Goal: Task Accomplishment & Management: Manage account settings

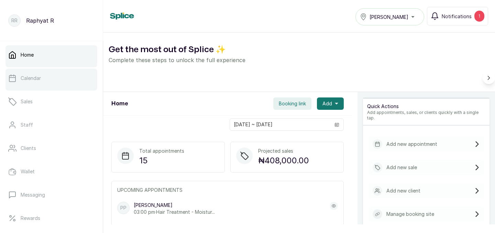
click at [56, 76] on link "Calendar" at bounding box center [51, 78] width 92 height 19
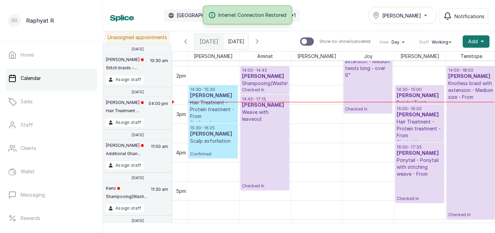
click at [217, 114] on p "Hair Treatment - Protein treatment - From" at bounding box center [213, 109] width 46 height 21
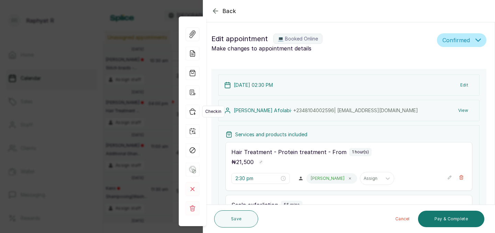
click at [193, 113] on icon "button" at bounding box center [193, 112] width 14 height 14
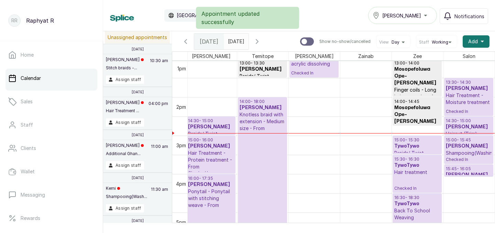
scroll to position [502, 0]
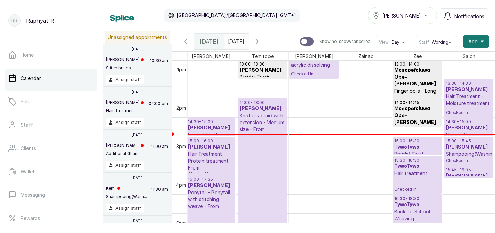
click at [466, 110] on p "Checked In" at bounding box center [469, 111] width 46 height 9
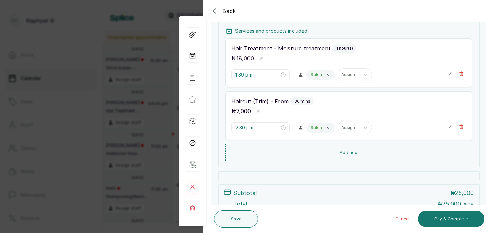
scroll to position [124, 0]
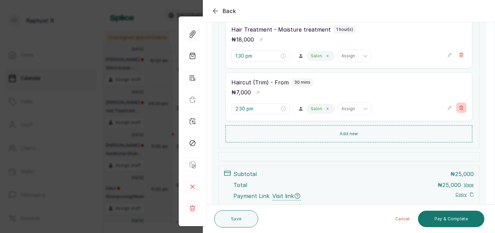
click at [463, 106] on icon "button" at bounding box center [461, 107] width 5 height 5
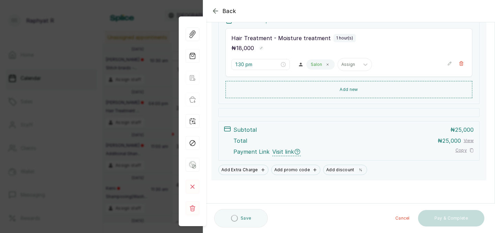
scroll to position [114, 0]
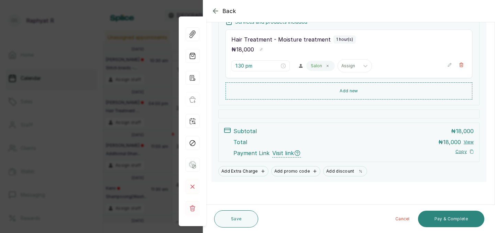
click at [445, 220] on button "Pay & Complete" at bounding box center [451, 219] width 66 height 16
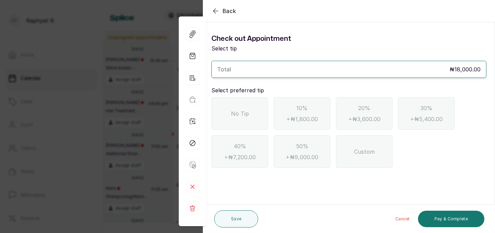
scroll to position [0, 0]
click at [242, 116] on span "No Tip" at bounding box center [240, 114] width 18 height 8
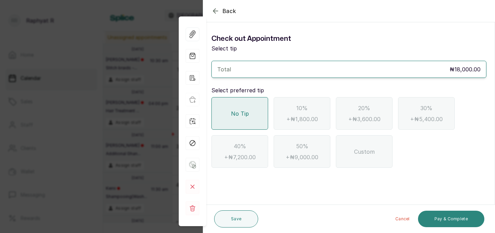
click at [439, 220] on button "Pay & Complete" at bounding box center [451, 219] width 66 height 16
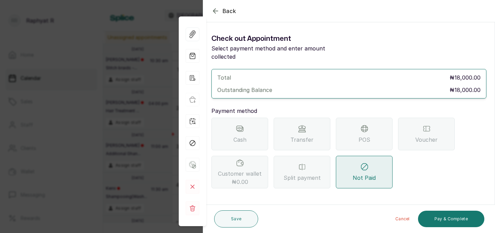
click at [338, 131] on div "POS" at bounding box center [364, 134] width 57 height 33
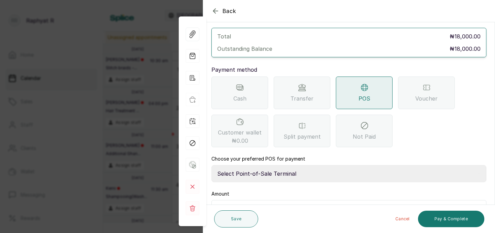
scroll to position [57, 0]
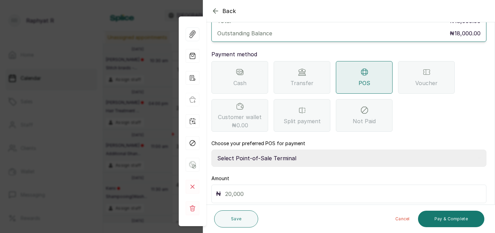
click at [288, 150] on select "Select Point-of-Sale Terminal Traction Providus Bank" at bounding box center [348, 158] width 275 height 17
select select "b1594abb-eea2-48ba-bf5f-ff0754569b84"
click at [251, 189] on input "text" at bounding box center [353, 194] width 257 height 10
type input "18,000"
click at [435, 216] on button "Pay & Complete" at bounding box center [451, 219] width 66 height 16
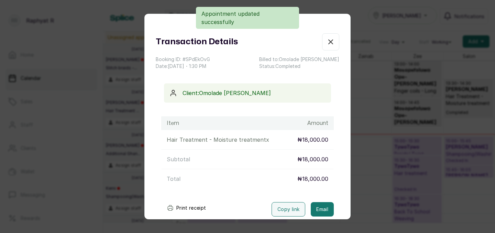
click at [324, 41] on button "Show no-show/cancelled" at bounding box center [330, 41] width 17 height 17
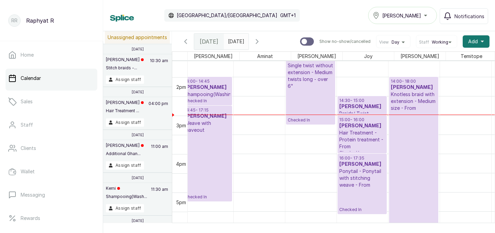
scroll to position [0, 139]
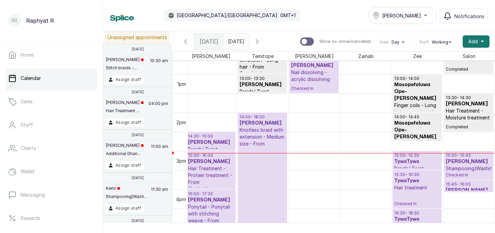
click at [420, 141] on p "Shampooing(Washing)" at bounding box center [417, 144] width 46 height 7
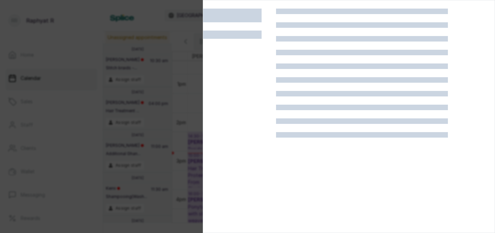
click at [115, 45] on div at bounding box center [247, 116] width 495 height 233
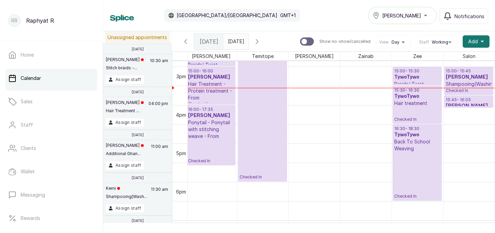
scroll to position [0, 0]
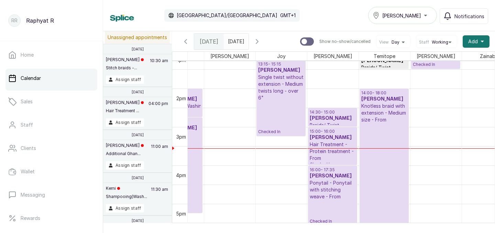
click at [289, 115] on p "Checked In" at bounding box center [281, 117] width 46 height 33
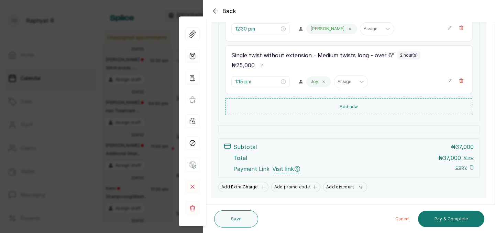
click at [161, 138] on div "Back Appointment Details Edit appointment 💻 Booked Online Make changes to appoi…" at bounding box center [247, 116] width 495 height 233
click at [143, 68] on div "Back Appointment Details Edit appointment 💻 Booked Online Make changes to appoi…" at bounding box center [247, 116] width 495 height 233
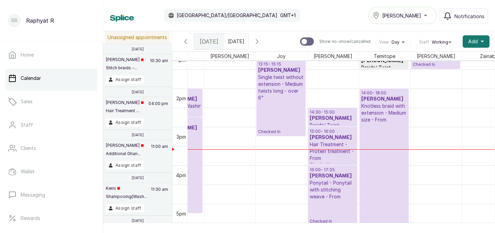
type input "dd/MM/yyyy"
click at [235, 42] on input "dd/MM/yyyy" at bounding box center [229, 40] width 11 height 12
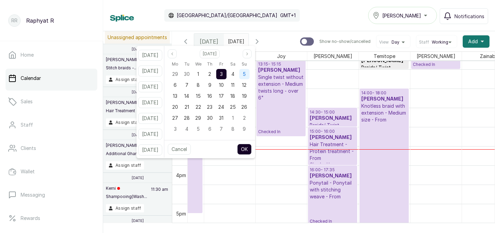
click at [249, 78] on div "5" at bounding box center [244, 74] width 10 height 10
click at [251, 147] on button "OK" at bounding box center [244, 149] width 14 height 11
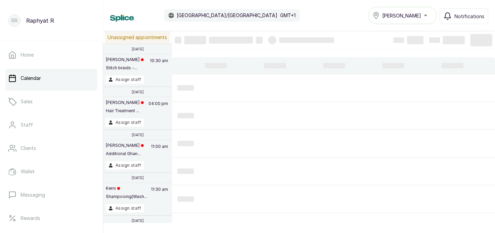
type input "[DATE]"
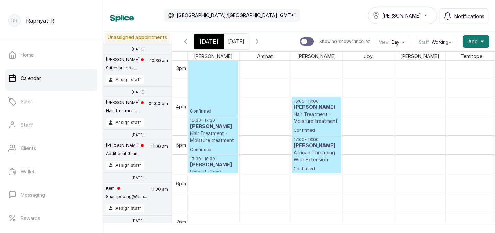
scroll to position [569, 0]
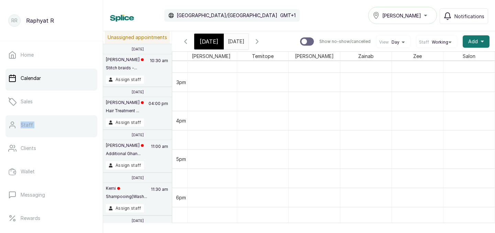
click at [61, 124] on link "Staff" at bounding box center [51, 124] width 92 height 19
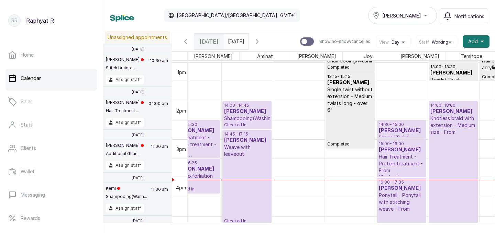
scroll to position [0, 47]
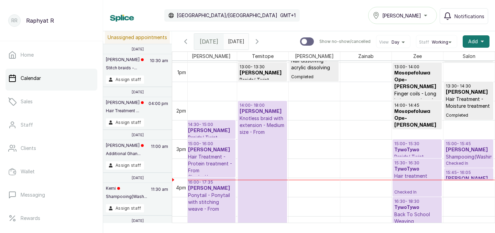
click at [457, 159] on p "Shampooing(Washing)" at bounding box center [469, 157] width 46 height 7
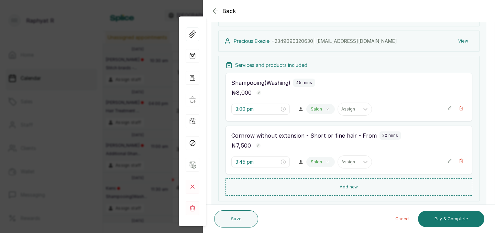
click at [450, 161] on icon "button" at bounding box center [449, 161] width 5 height 5
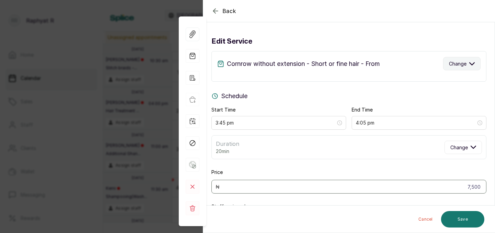
click at [474, 64] on icon "button" at bounding box center [471, 63] width 5 height 5
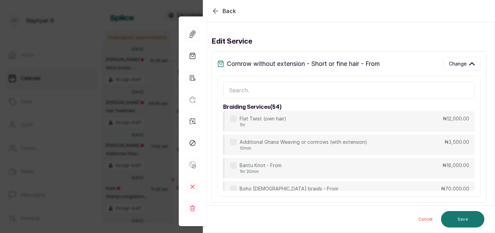
click at [230, 88] on input "text" at bounding box center [348, 90] width 251 height 17
type input "corn"
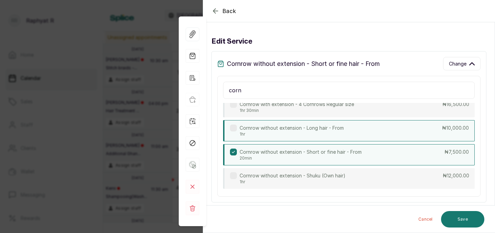
click at [327, 129] on p "Cornrow without extension - Long hair - From" at bounding box center [291, 128] width 104 height 7
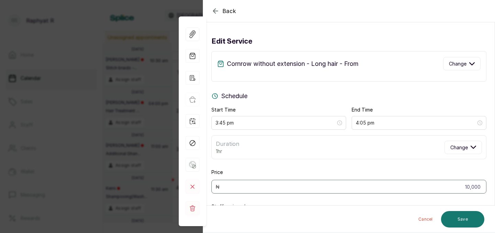
type input "4:45 pm"
type input "10,000"
click at [466, 214] on button "Save" at bounding box center [462, 219] width 43 height 16
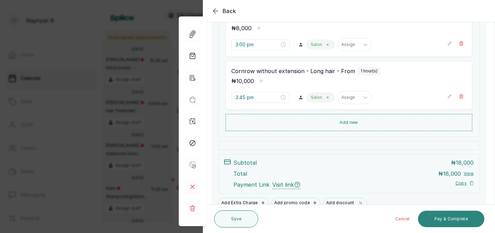
click at [455, 219] on button "Pay & Complete" at bounding box center [451, 219] width 66 height 16
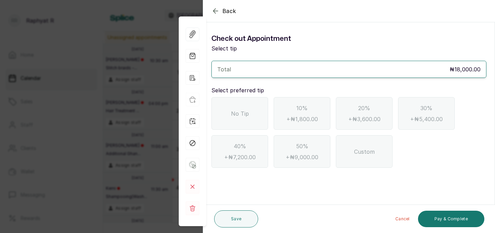
click at [247, 108] on div "No Tip" at bounding box center [239, 113] width 57 height 33
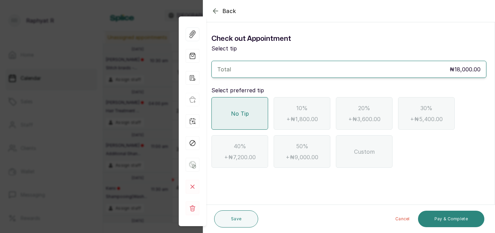
click at [445, 218] on button "Pay & Complete" at bounding box center [451, 219] width 66 height 16
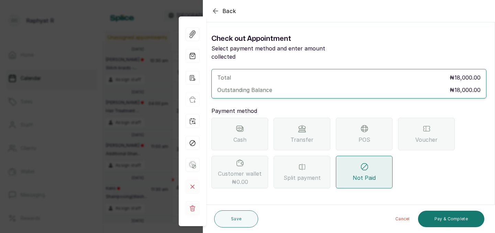
click at [309, 121] on div "Transfer" at bounding box center [301, 134] width 57 height 33
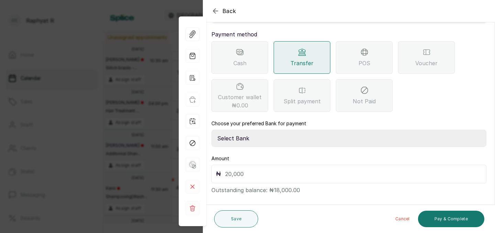
click at [235, 130] on select "Select Bank TRACTION(TRACTION) Providus Bank TASALAHQ HAIR AND BEAUTY Guaranty …" at bounding box center [348, 138] width 275 height 17
select select "d2e8ea74-1b1f-42b2-81f9-dacd6e382dd2"
click at [229, 169] on input "text" at bounding box center [353, 174] width 257 height 10
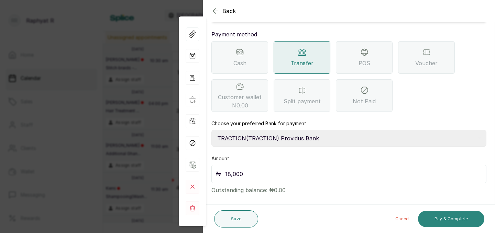
type input "18,000"
click at [448, 215] on button "Pay & Complete" at bounding box center [451, 219] width 66 height 16
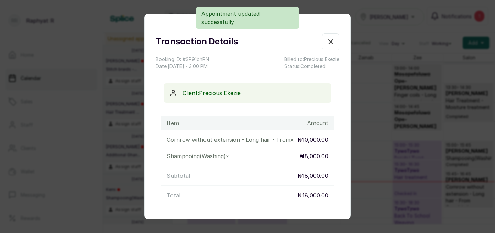
click at [330, 42] on icon "button" at bounding box center [330, 42] width 4 height 4
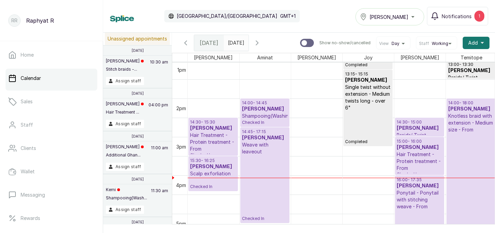
click at [223, 143] on p "Hair Treatment - Protein treatment - From" at bounding box center [213, 142] width 46 height 21
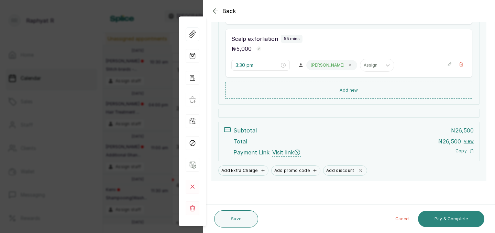
click at [461, 216] on button "Pay & Complete" at bounding box center [451, 219] width 66 height 16
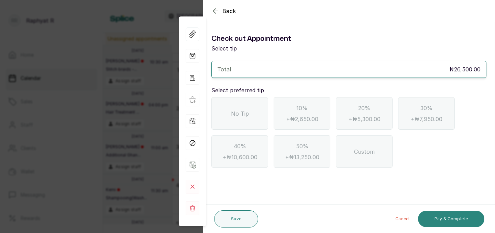
scroll to position [0, 0]
click at [258, 114] on div "No Tip" at bounding box center [239, 113] width 57 height 33
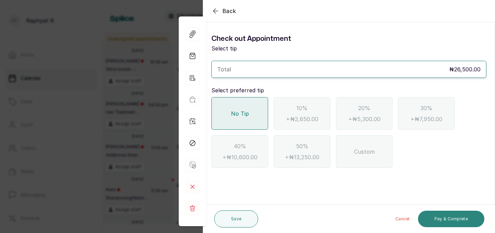
click at [452, 218] on button "Pay & Complete" at bounding box center [451, 219] width 66 height 16
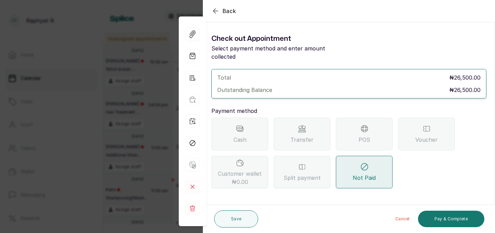
click at [303, 136] on span "Transfer" at bounding box center [301, 140] width 23 height 8
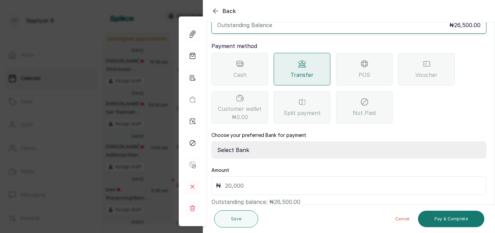
scroll to position [77, 0]
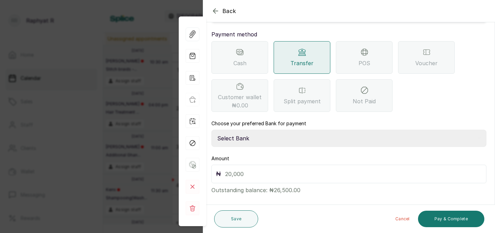
click at [244, 130] on select "Select Bank TRACTION(TRACTION) Providus Bank TASALAHQ HAIR AND BEAUTY Guaranty …" at bounding box center [348, 138] width 275 height 17
select select "d2e8ea74-1b1f-42b2-81f9-dacd6e382dd2"
click at [225, 169] on input "text" at bounding box center [353, 174] width 257 height 10
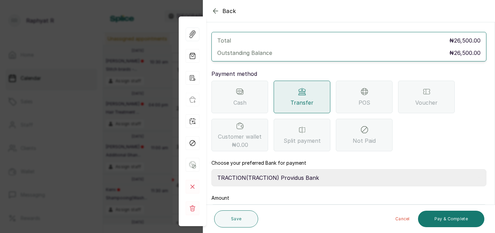
scroll to position [48, 0]
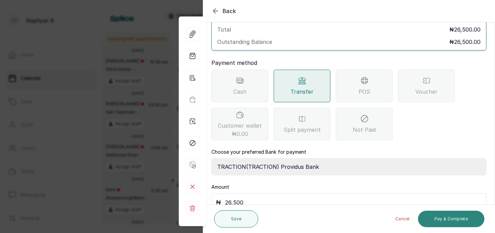
type input "26,500"
click at [447, 216] on button "Pay & Complete" at bounding box center [451, 219] width 66 height 16
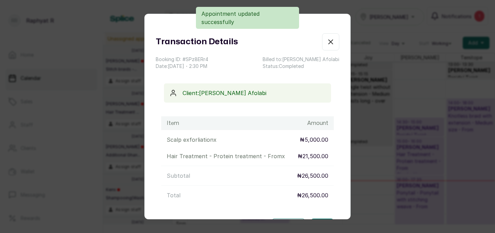
click at [329, 44] on icon "button" at bounding box center [330, 42] width 8 height 8
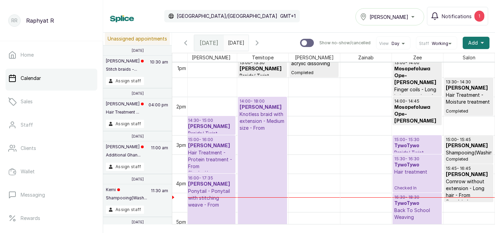
scroll to position [547, 209]
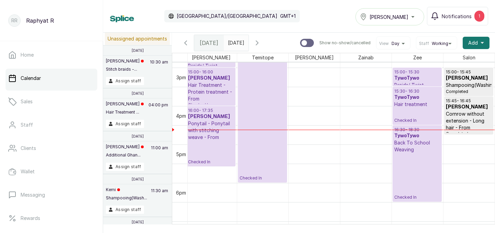
click at [406, 115] on p "Checked In" at bounding box center [417, 115] width 46 height 15
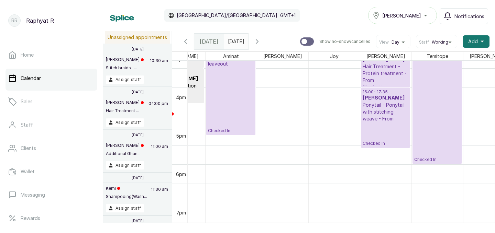
scroll to position [589, 113]
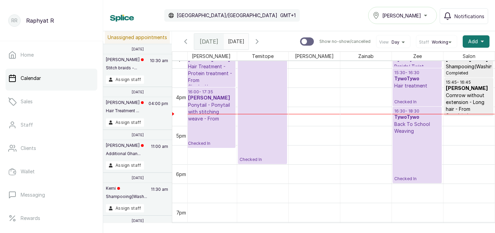
click at [418, 90] on p "Checked In" at bounding box center [417, 96] width 46 height 15
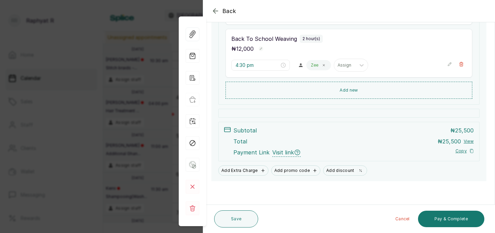
scroll to position [220, 0]
click at [216, 10] on icon "button" at bounding box center [215, 11] width 8 height 8
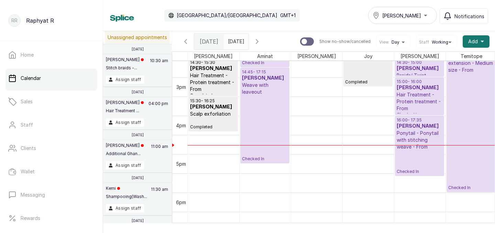
scroll to position [0, 122]
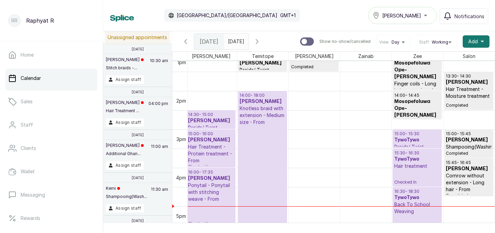
click at [422, 141] on h3 "TywoTywo" at bounding box center [417, 140] width 46 height 7
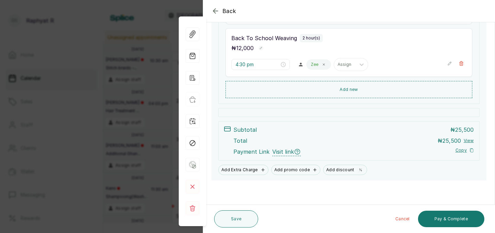
scroll to position [220, 0]
click at [212, 11] on icon "button" at bounding box center [215, 11] width 8 height 8
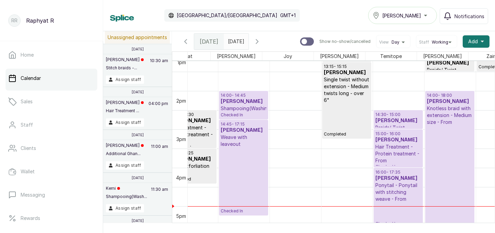
scroll to position [0, 0]
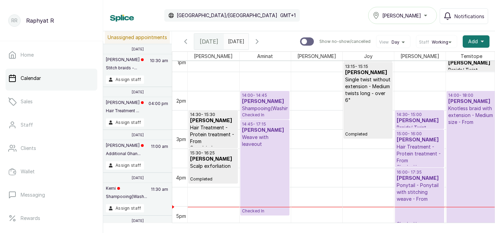
click at [261, 44] on icon "button" at bounding box center [257, 41] width 8 height 8
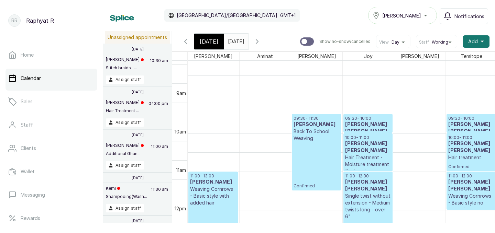
scroll to position [313, 0]
click at [258, 40] on icon "button" at bounding box center [257, 42] width 2 height 4
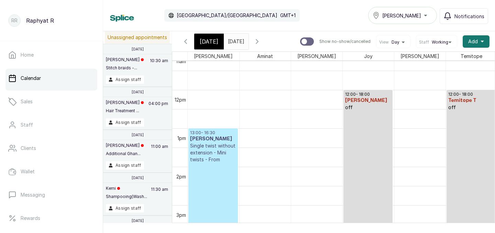
scroll to position [458, 0]
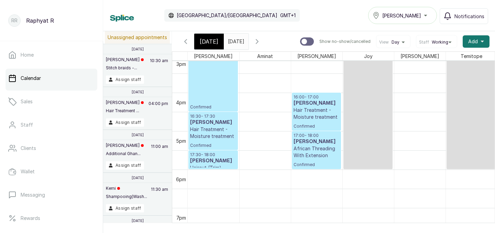
click at [210, 36] on div "[DATE]" at bounding box center [209, 42] width 30 height 16
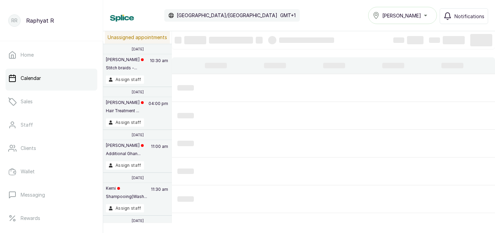
scroll to position [231, 0]
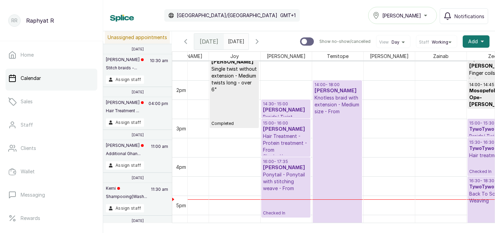
click at [337, 113] on p "Knotless braid with extension - Medium size - From" at bounding box center [337, 104] width 46 height 21
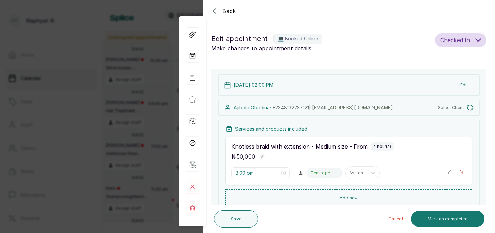
type input "2:00 pm"
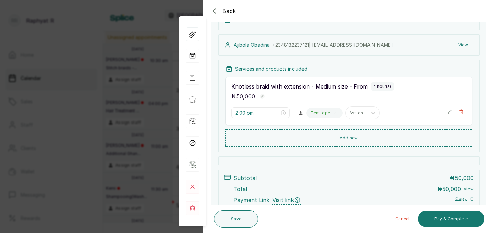
click at [214, 9] on icon "button" at bounding box center [215, 11] width 4 height 4
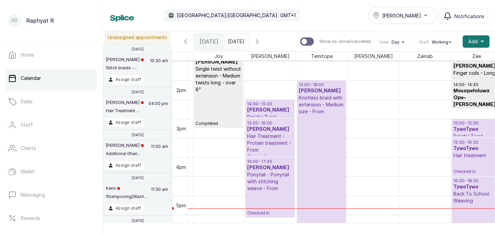
scroll to position [0, 121]
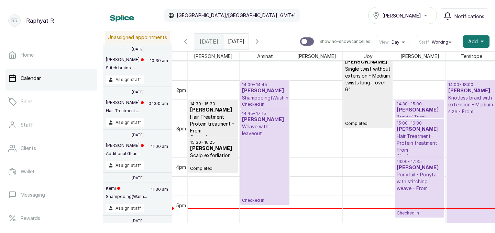
click at [272, 92] on h3 "[PERSON_NAME]" at bounding box center [265, 91] width 46 height 7
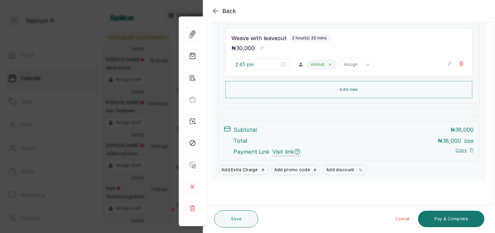
scroll to position [167, 0]
click at [458, 216] on button "Pay & Complete" at bounding box center [451, 219] width 66 height 16
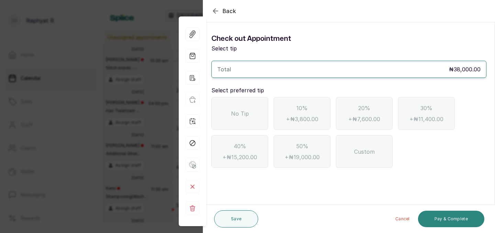
scroll to position [0, 0]
click at [237, 111] on span "No Tip" at bounding box center [240, 114] width 18 height 8
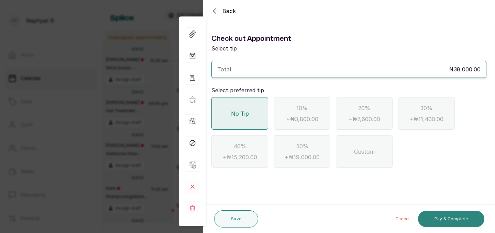
click at [452, 218] on button "Pay & Complete" at bounding box center [451, 219] width 66 height 16
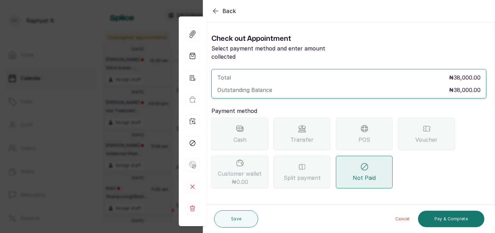
click at [300, 125] on icon at bounding box center [302, 129] width 8 height 8
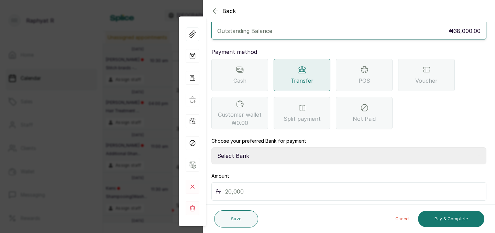
scroll to position [77, 0]
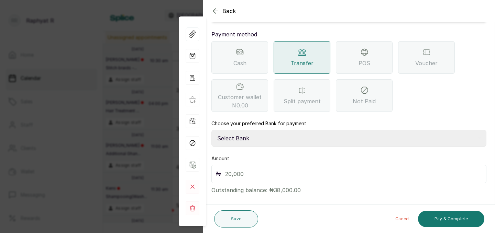
click at [243, 130] on select "Select Bank TRACTION(TRACTION) Providus Bank TASALAHQ HAIR AND BEAUTY Guaranty …" at bounding box center [348, 138] width 275 height 17
select select "d2e8ea74-1b1f-42b2-81f9-dacd6e382dd2"
click at [228, 169] on input "text" at bounding box center [353, 174] width 257 height 10
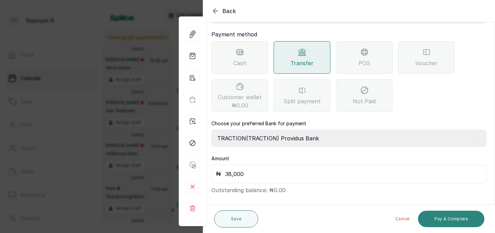
type input "38,000"
click at [459, 215] on button "Pay & Complete" at bounding box center [451, 219] width 66 height 16
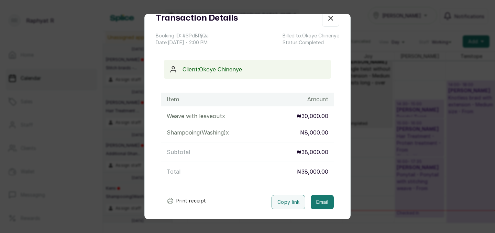
scroll to position [0, 0]
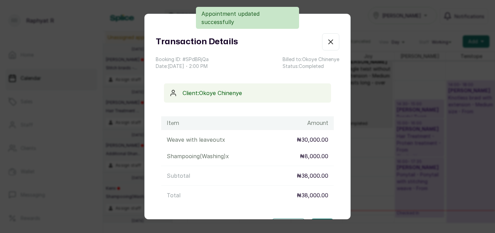
click at [332, 42] on icon "button" at bounding box center [330, 42] width 8 height 8
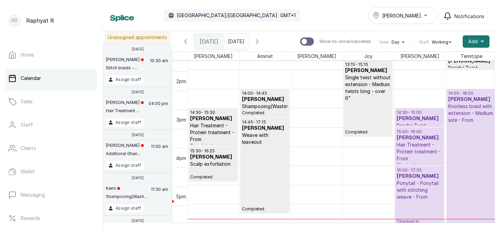
scroll to position [511, 0]
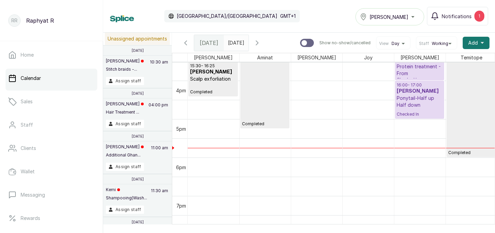
scroll to position [584, 0]
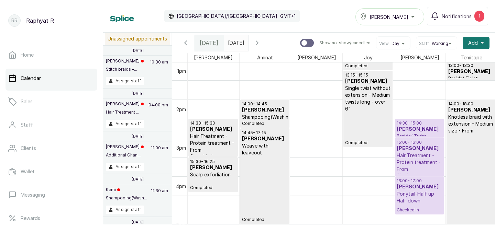
click at [426, 153] on p "Hair Treatment - Protein treatment - From" at bounding box center [419, 162] width 46 height 21
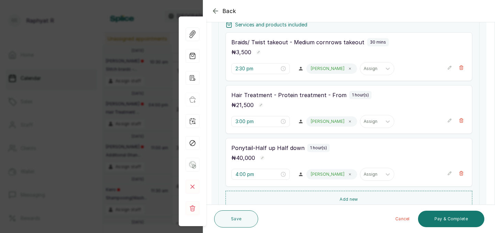
scroll to position [119, 0]
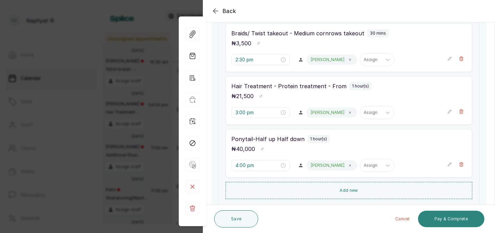
click at [462, 219] on button "Pay & Complete" at bounding box center [451, 219] width 66 height 16
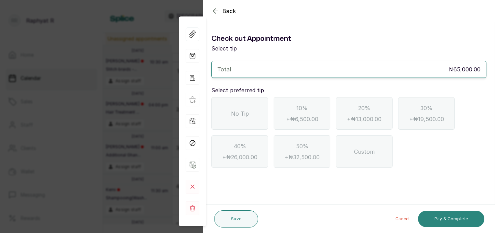
scroll to position [0, 0]
click at [216, 11] on icon "button" at bounding box center [215, 11] width 8 height 8
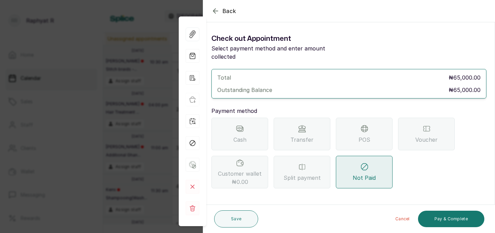
click at [216, 13] on icon "button" at bounding box center [215, 11] width 8 height 8
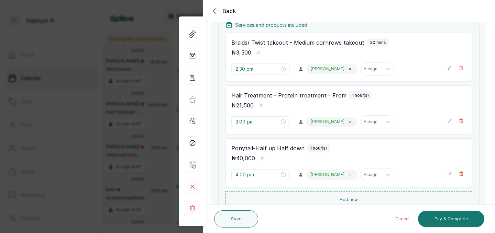
scroll to position [112, 0]
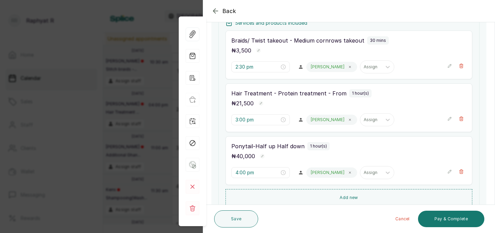
click at [450, 120] on icon "button" at bounding box center [449, 118] width 5 height 5
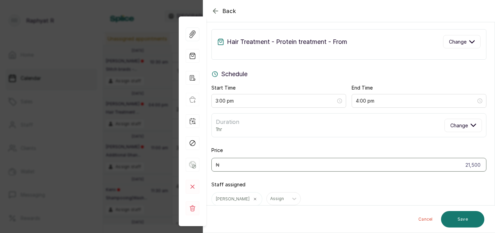
scroll to position [0, 0]
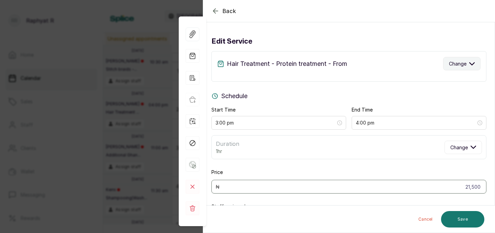
click at [473, 65] on icon "button" at bounding box center [471, 63] width 5 height 5
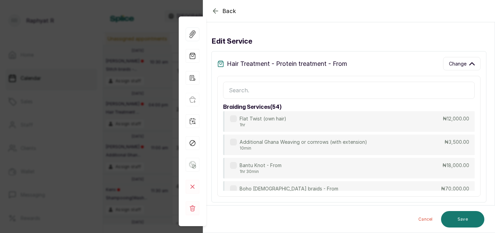
click at [237, 91] on input "text" at bounding box center [348, 90] width 251 height 17
type input "treat"
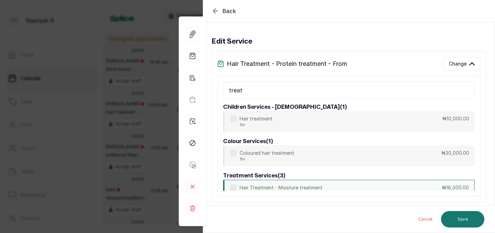
click at [305, 185] on p "Hair Treatment - Moisture treatment" at bounding box center [280, 187] width 83 height 7
type input "18,000"
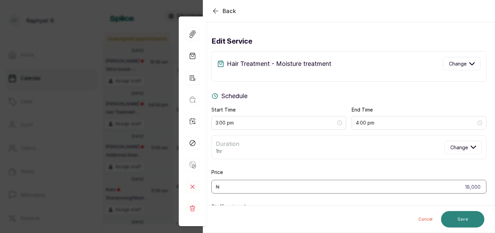
click at [460, 220] on button "Save" at bounding box center [462, 219] width 43 height 16
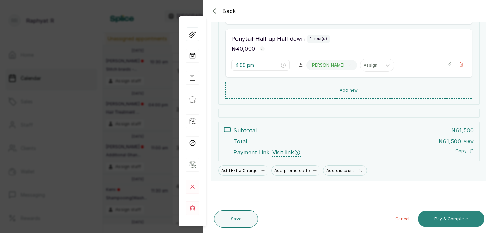
scroll to position [220, 0]
click at [455, 215] on button "Pay & Complete" at bounding box center [451, 219] width 66 height 16
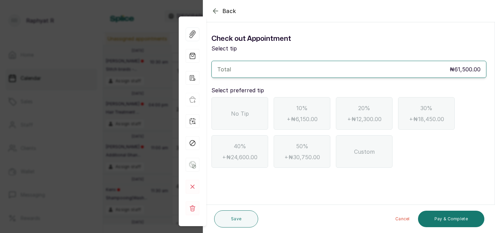
click at [237, 110] on span "No Tip" at bounding box center [240, 114] width 18 height 8
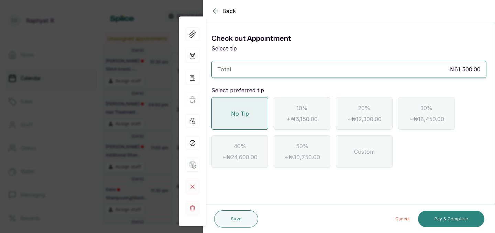
click at [446, 217] on button "Pay & Complete" at bounding box center [451, 219] width 66 height 16
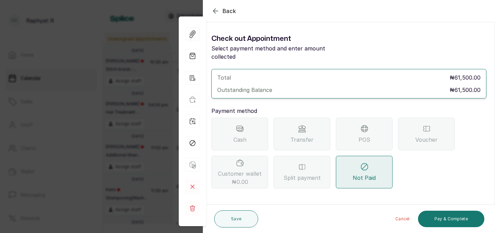
click at [294, 124] on div "Transfer" at bounding box center [301, 134] width 57 height 33
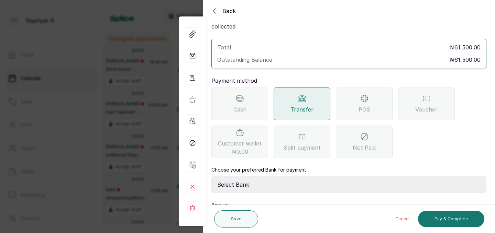
scroll to position [71, 0]
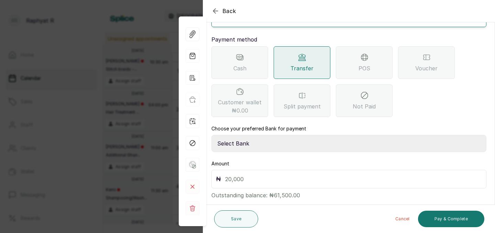
click at [246, 135] on select "Select Bank TRACTION(TRACTION) Providus Bank TASALAHQ HAIR AND BEAUTY Guaranty …" at bounding box center [348, 143] width 275 height 17
select select "d2e8ea74-1b1f-42b2-81f9-dacd6e382dd2"
click at [226, 175] on input "text" at bounding box center [353, 180] width 257 height 10
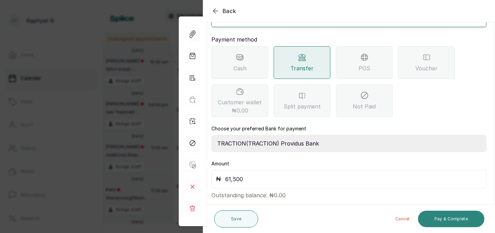
type input "61,500"
click at [446, 213] on button "Pay & Complete" at bounding box center [451, 219] width 66 height 16
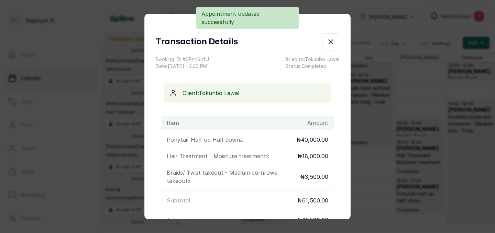
click at [330, 44] on icon "button" at bounding box center [330, 42] width 8 height 8
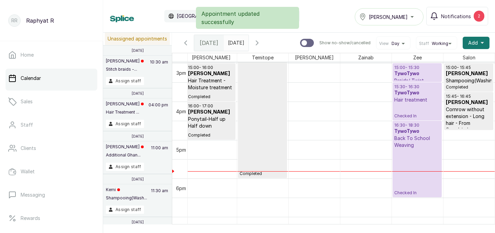
scroll to position [549, 209]
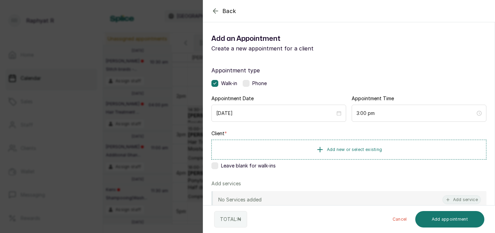
click at [214, 9] on icon "button" at bounding box center [215, 11] width 8 height 8
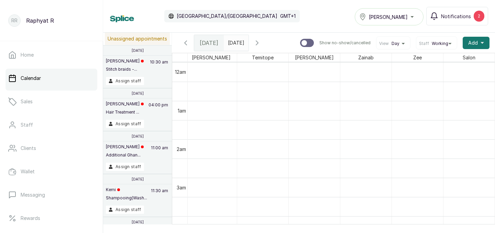
click at [258, 43] on icon "button" at bounding box center [257, 43] width 2 height 4
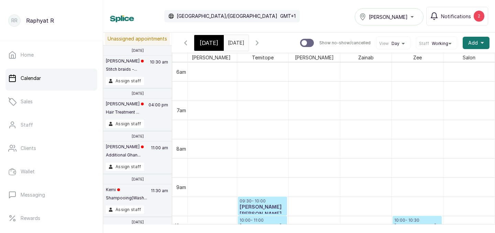
click at [235, 42] on input "text" at bounding box center [229, 41] width 11 height 12
type input "dd/MM/yyyy"
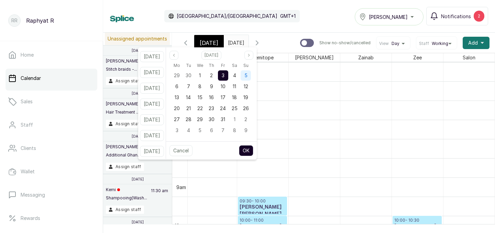
click at [247, 75] on span "5" at bounding box center [245, 75] width 3 height 6
click at [251, 154] on button "OK" at bounding box center [246, 150] width 14 height 11
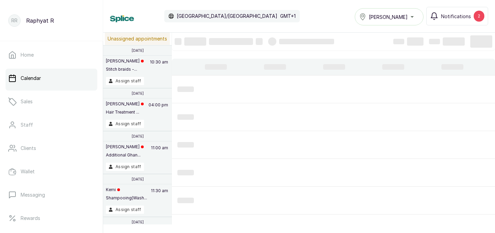
type input "[DATE]"
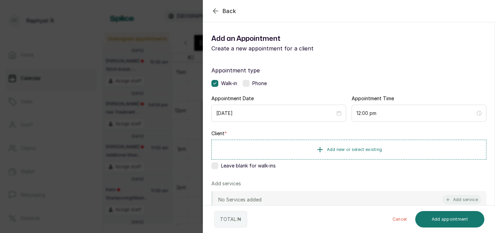
click at [216, 8] on icon "button" at bounding box center [215, 11] width 8 height 8
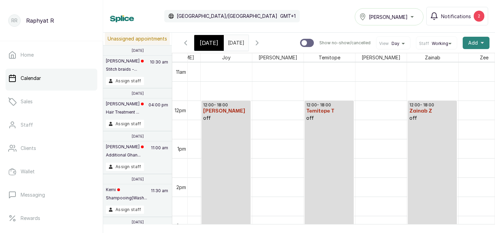
click at [474, 41] on span "Add" at bounding box center [473, 43] width 10 height 7
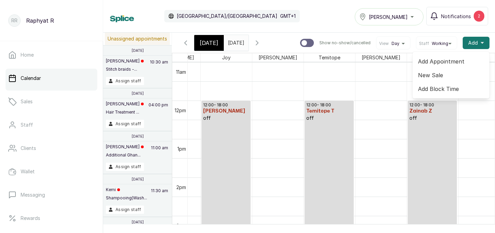
click at [312, 15] on div "Calendar [GEOGRAPHIC_DATA]/[GEOGRAPHIC_DATA] GMT+1 Tasala Ikoyi Notifications 2" at bounding box center [299, 16] width 378 height 19
click at [206, 45] on span "[DATE]" at bounding box center [209, 43] width 19 height 8
